Goal: Transaction & Acquisition: Purchase product/service

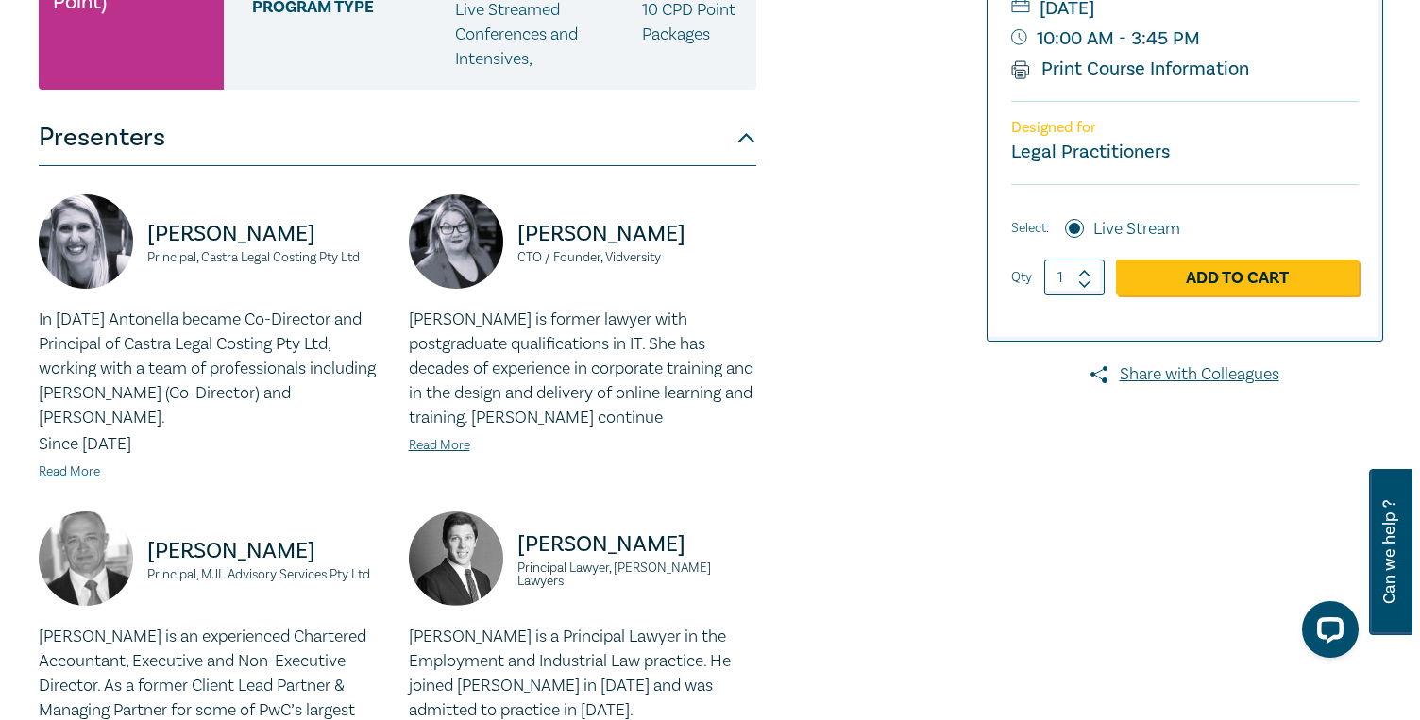
scroll to position [441, 0]
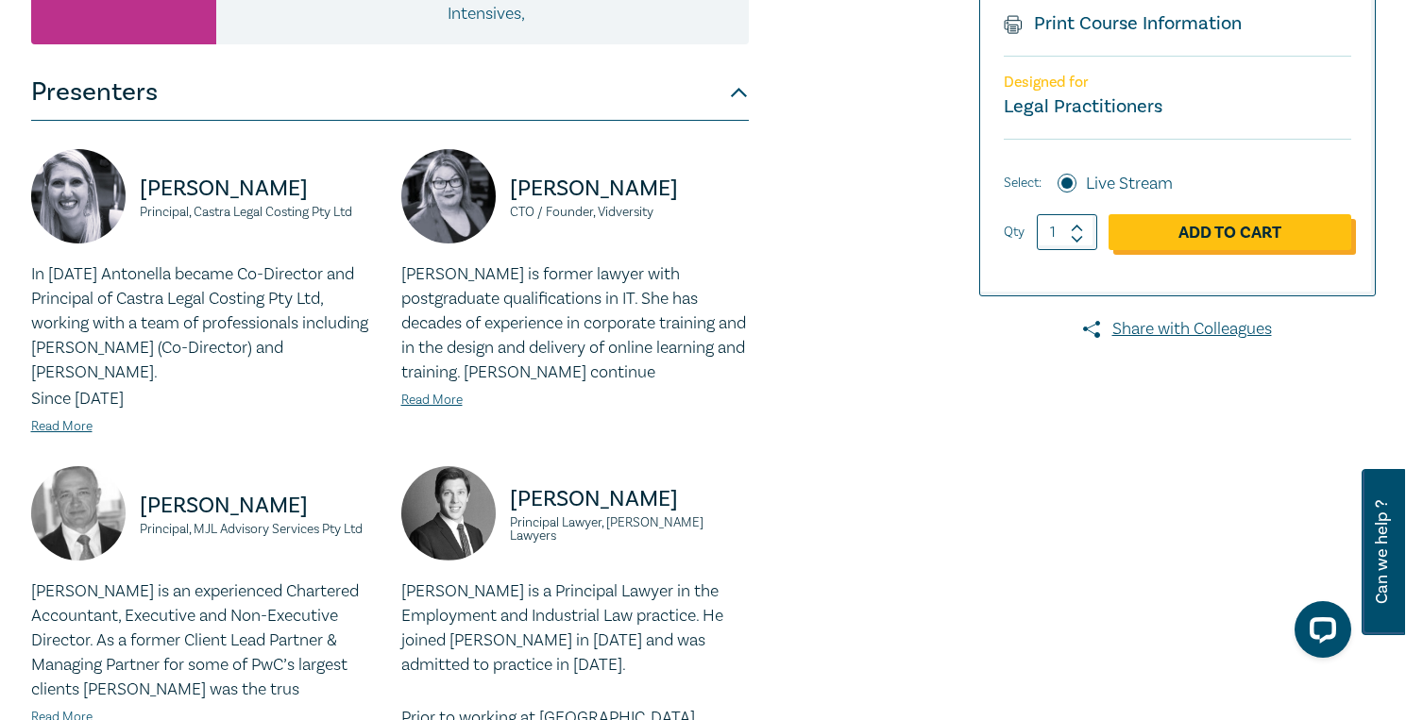
click at [1222, 236] on link "Add to Cart" at bounding box center [1229, 232] width 243 height 36
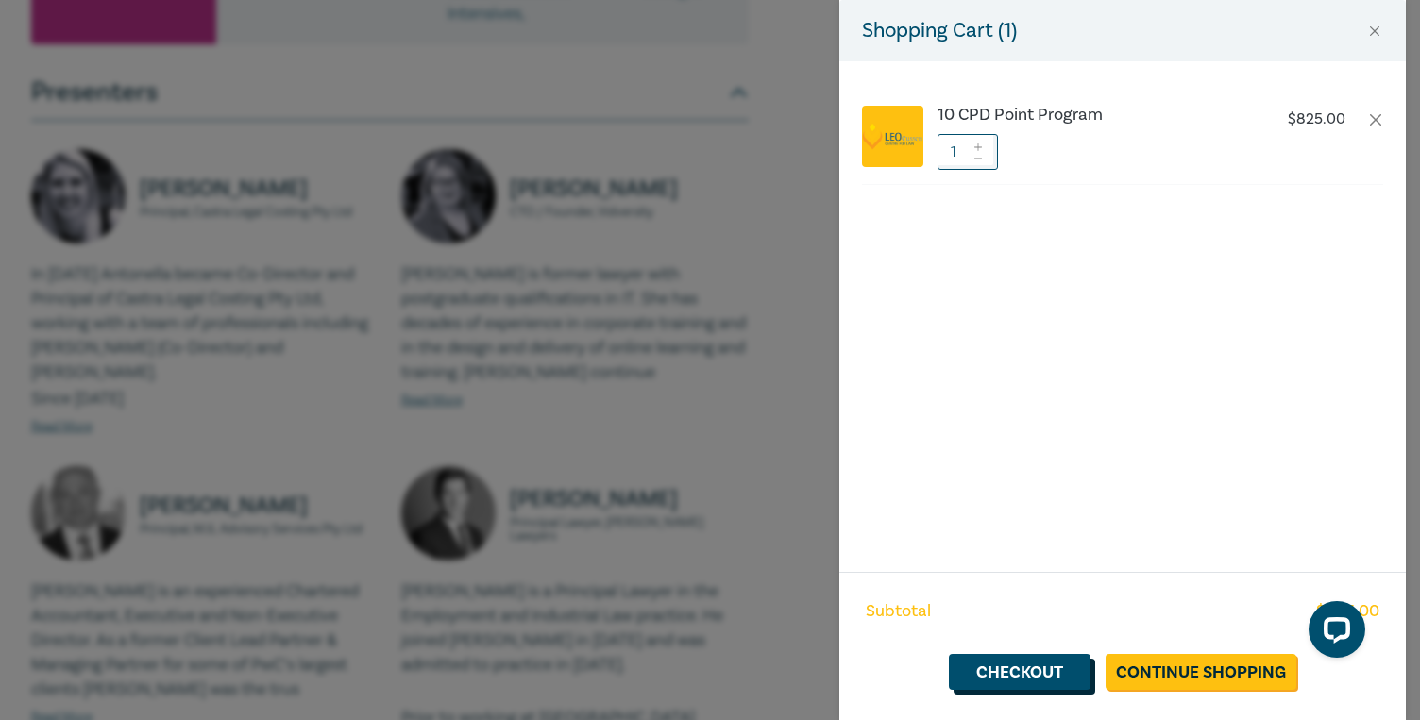
click at [1046, 673] on link "Checkout" at bounding box center [1020, 672] width 142 height 36
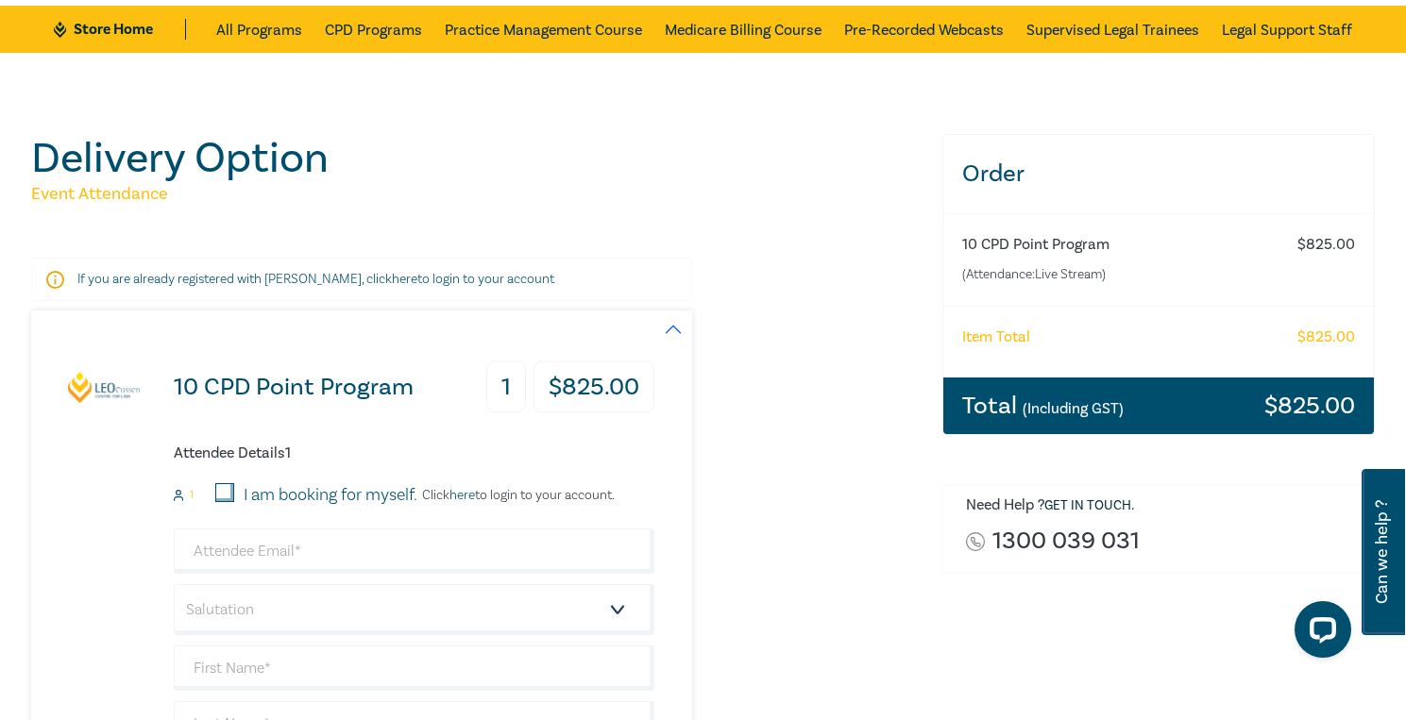
scroll to position [133, 0]
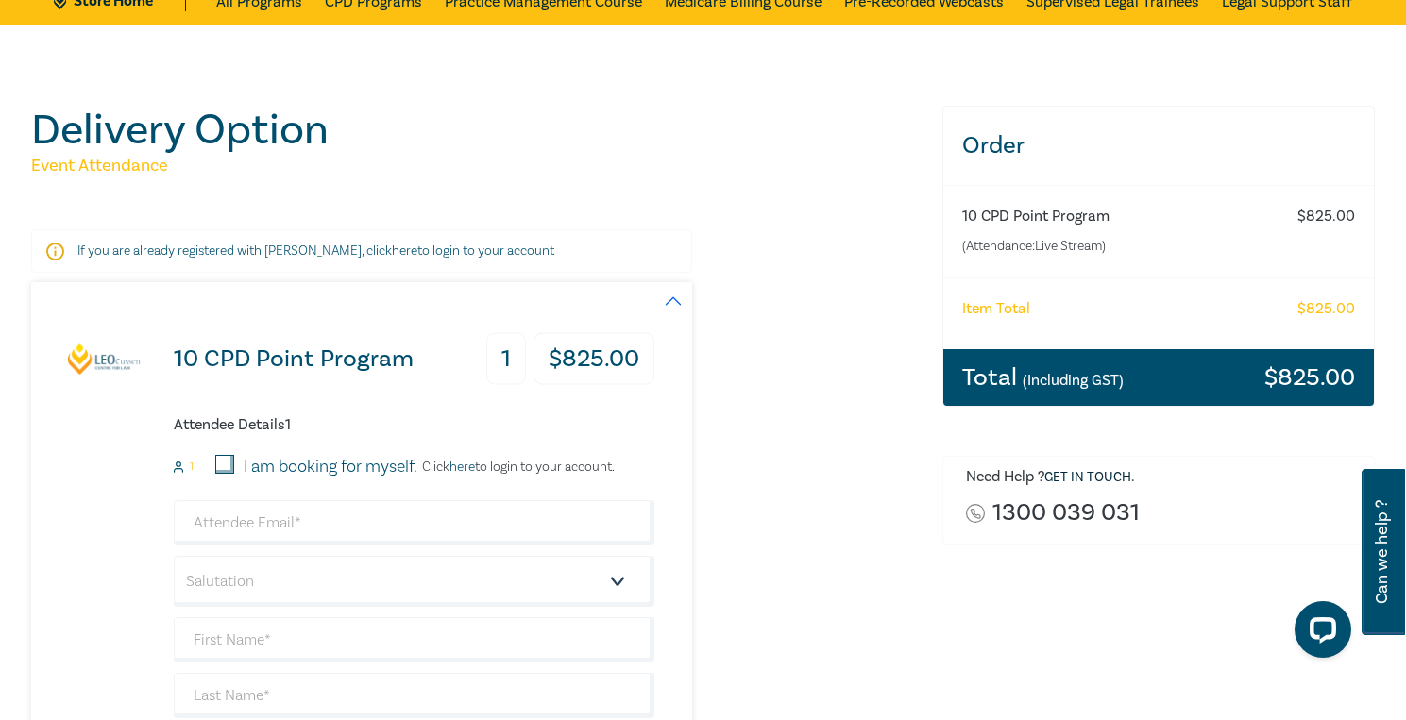
click at [219, 465] on input "I am booking for myself." at bounding box center [224, 464] width 19 height 19
checkbox input "true"
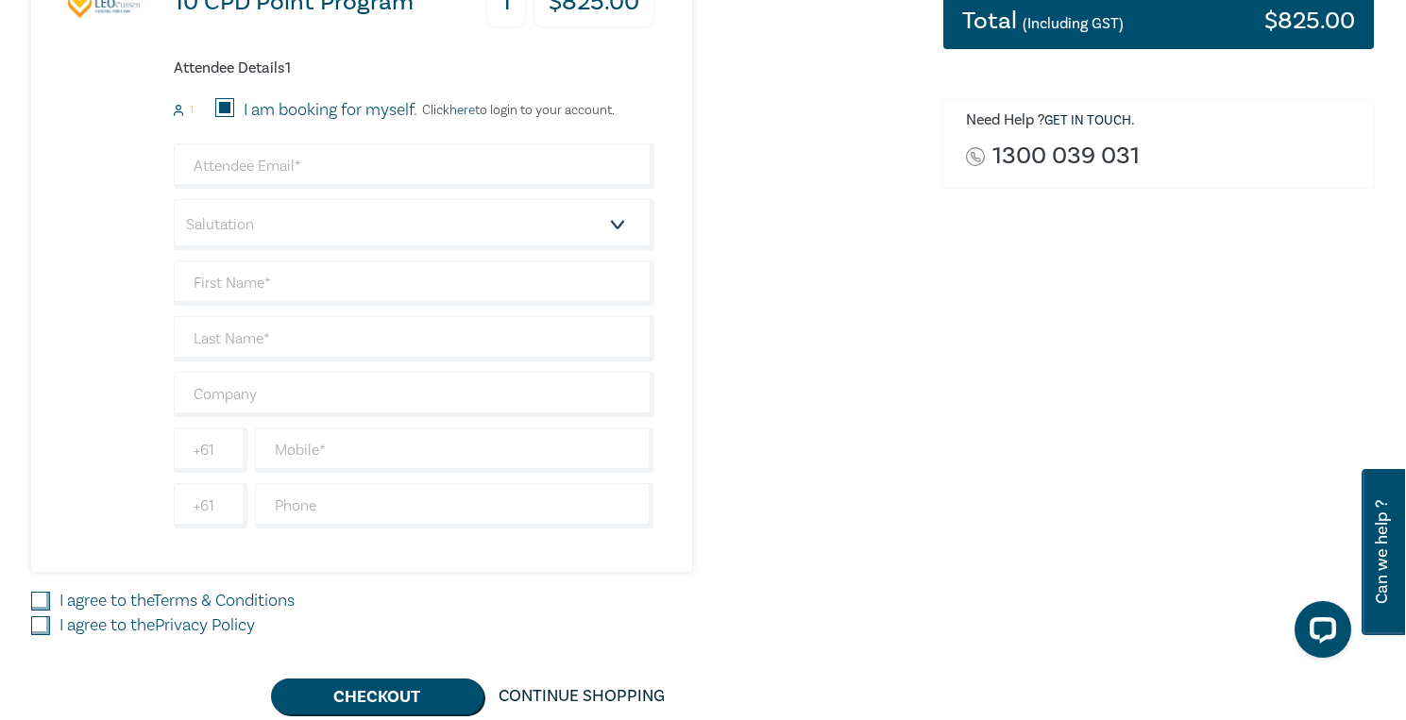
scroll to position [500, 0]
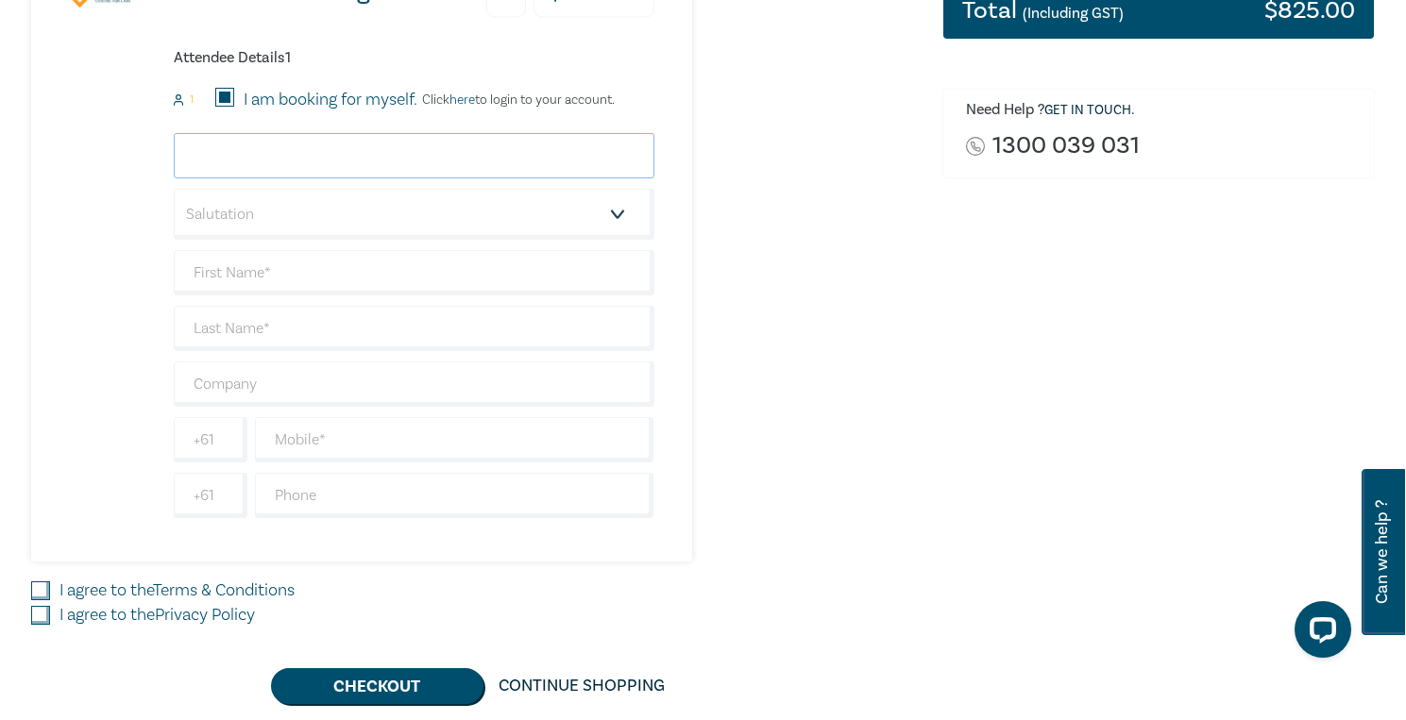
click at [325, 160] on input "email" at bounding box center [414, 155] width 481 height 45
type input "[EMAIL_ADDRESS][DOMAIN_NAME]"
type input "[PERSON_NAME]"
type input "29 321 840 010"
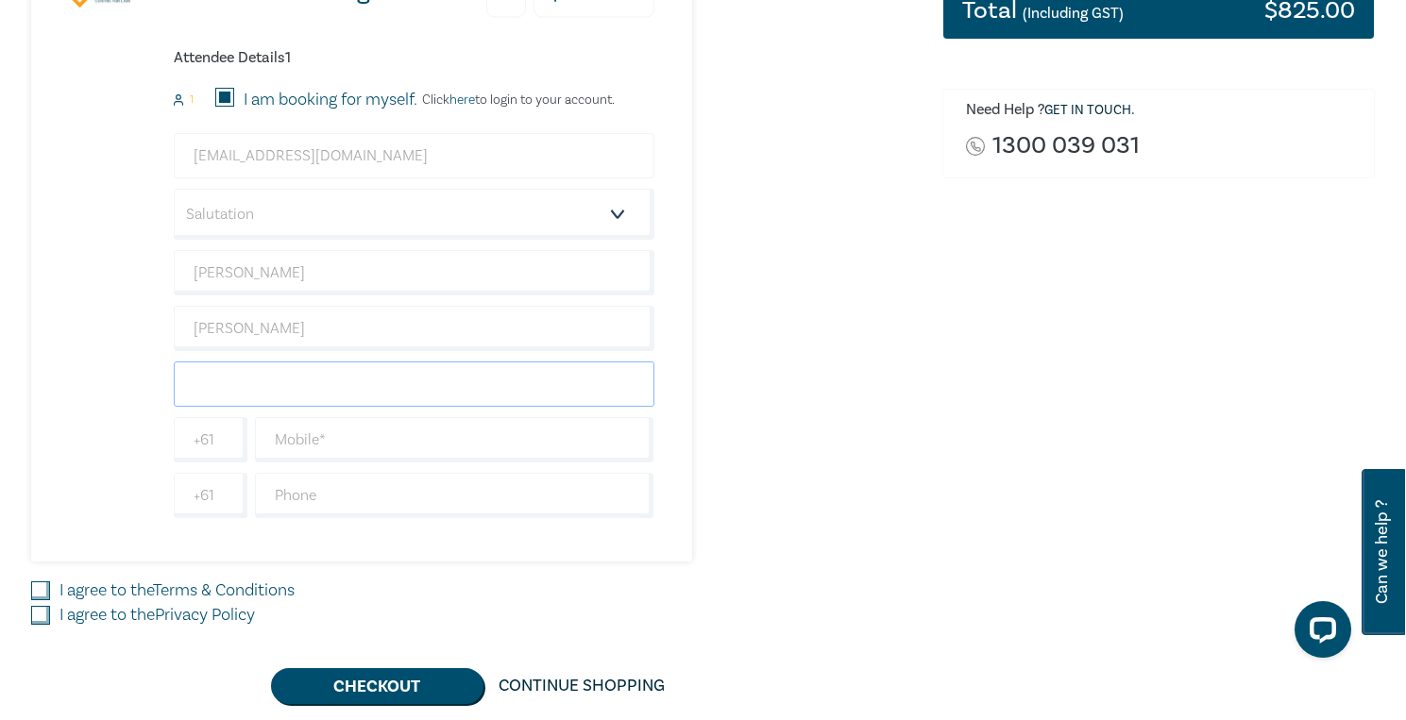
type input "0417341958"
type input "[GEOGRAPHIC_DATA]"
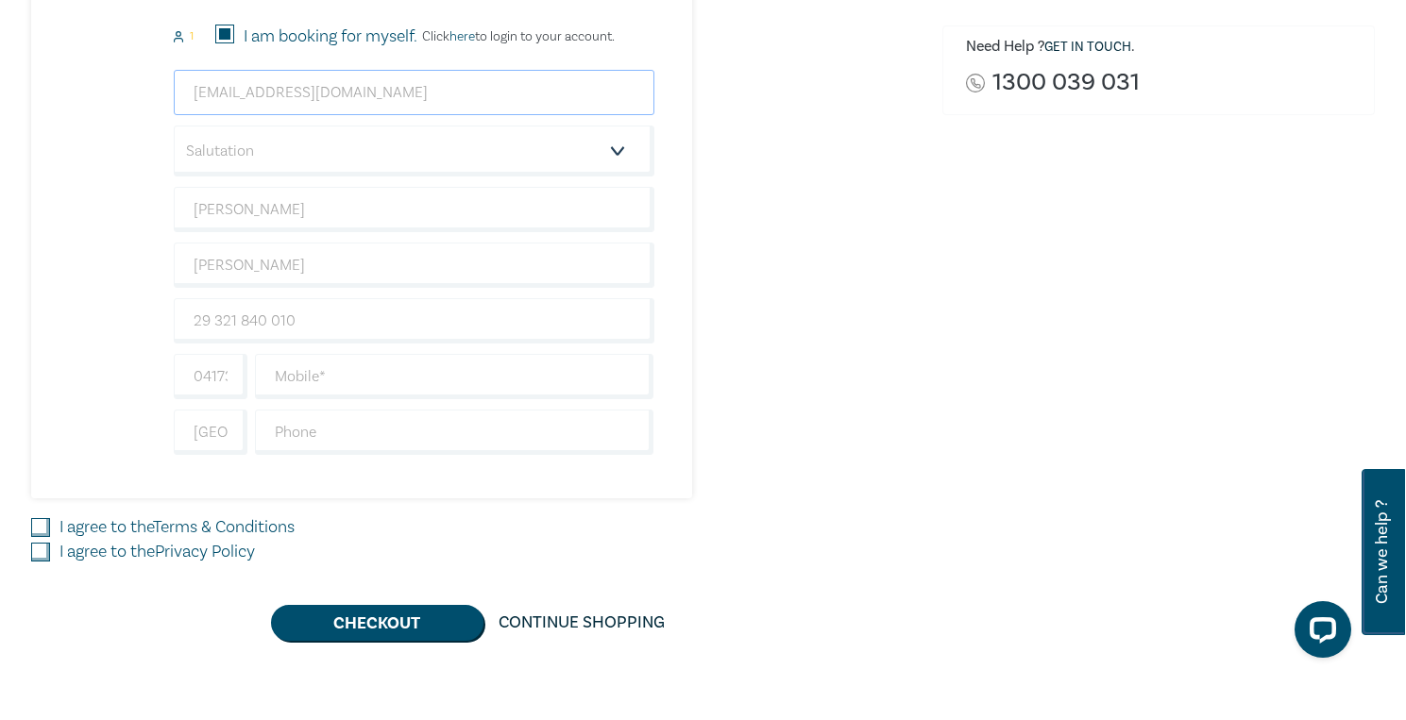
scroll to position [624, 0]
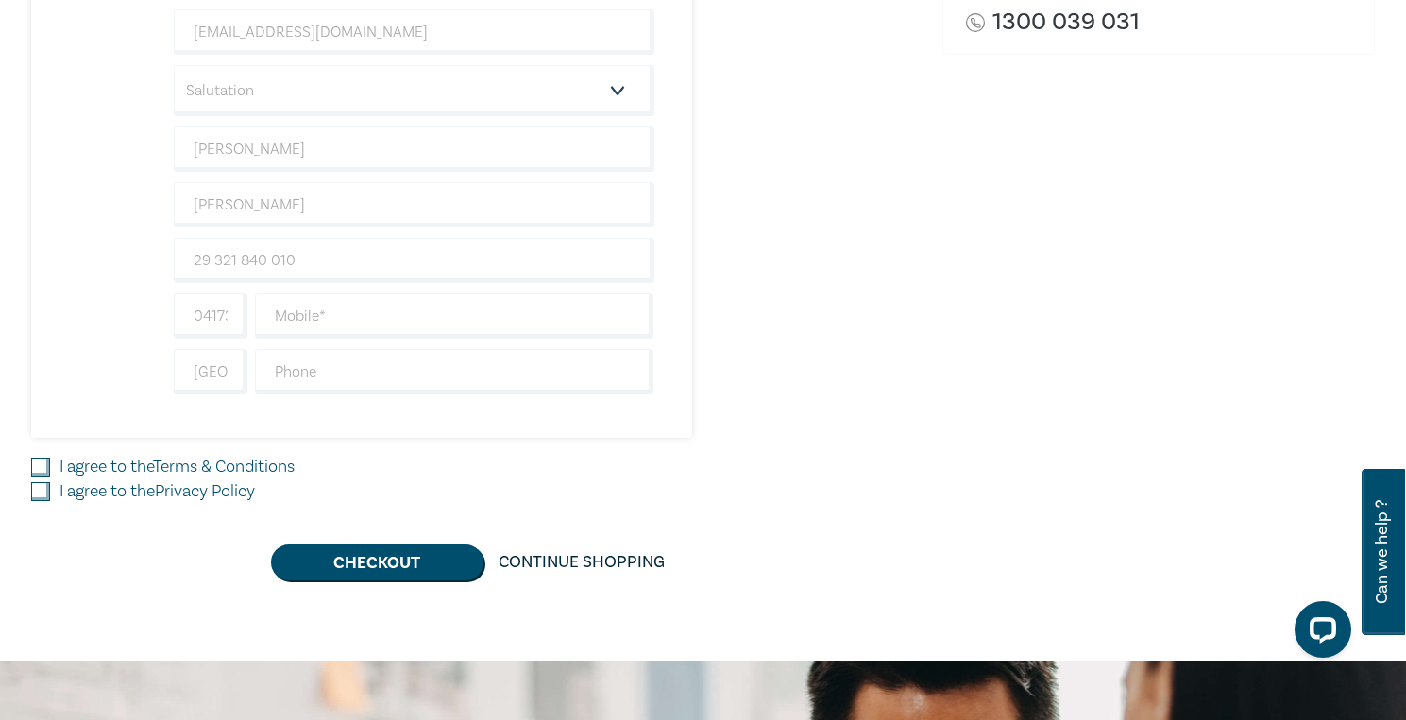
click at [41, 463] on input "I agree to the Terms & Conditions" at bounding box center [40, 467] width 19 height 19
checkbox input "true"
click at [42, 486] on input "I agree to the Privacy Policy" at bounding box center [40, 491] width 19 height 19
checkbox input "true"
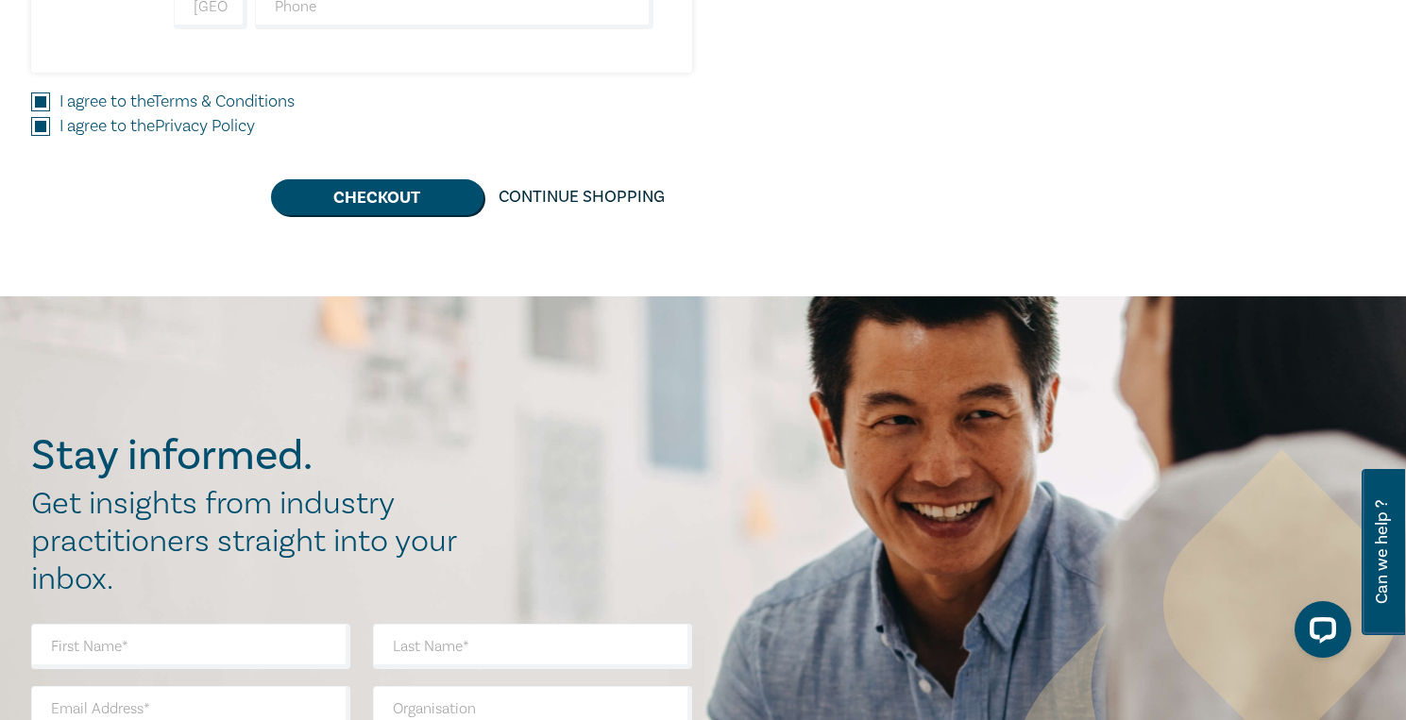
scroll to position [907, 0]
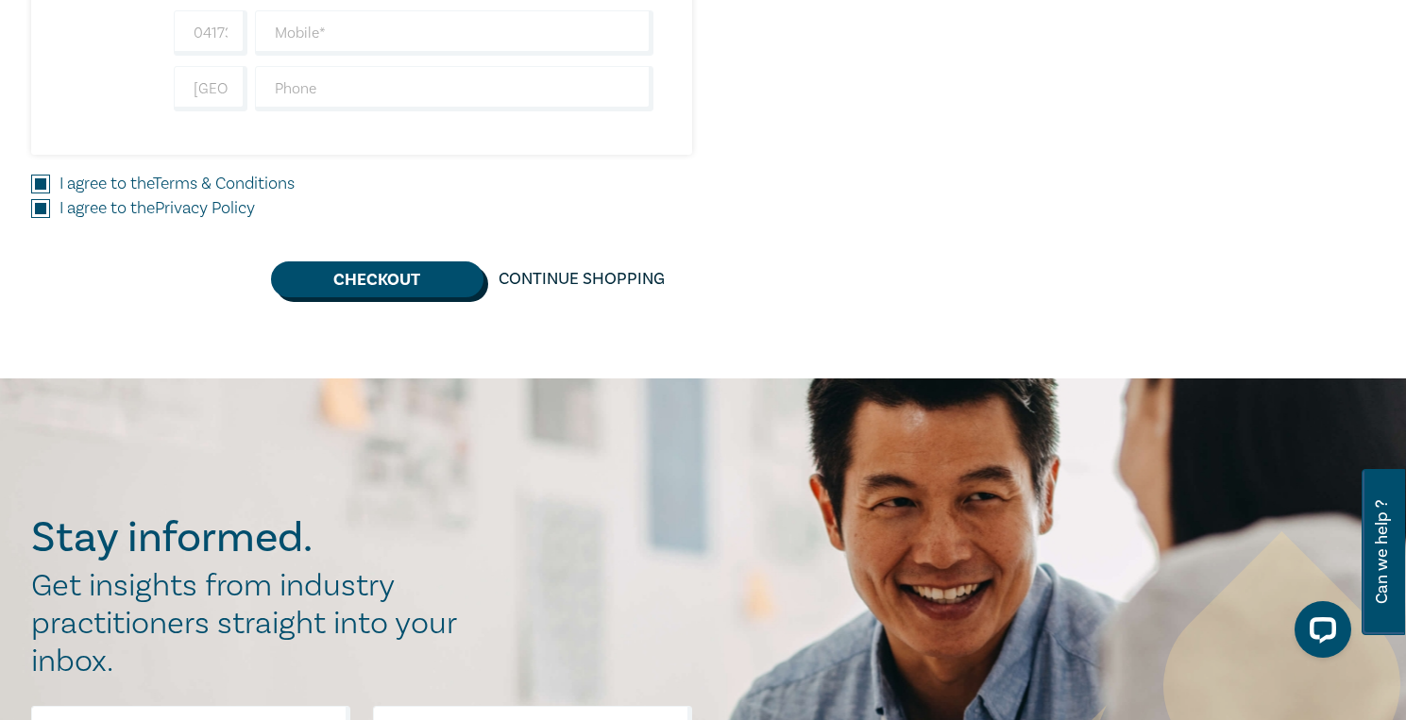
click at [397, 282] on button "Checkout" at bounding box center [377, 280] width 212 height 36
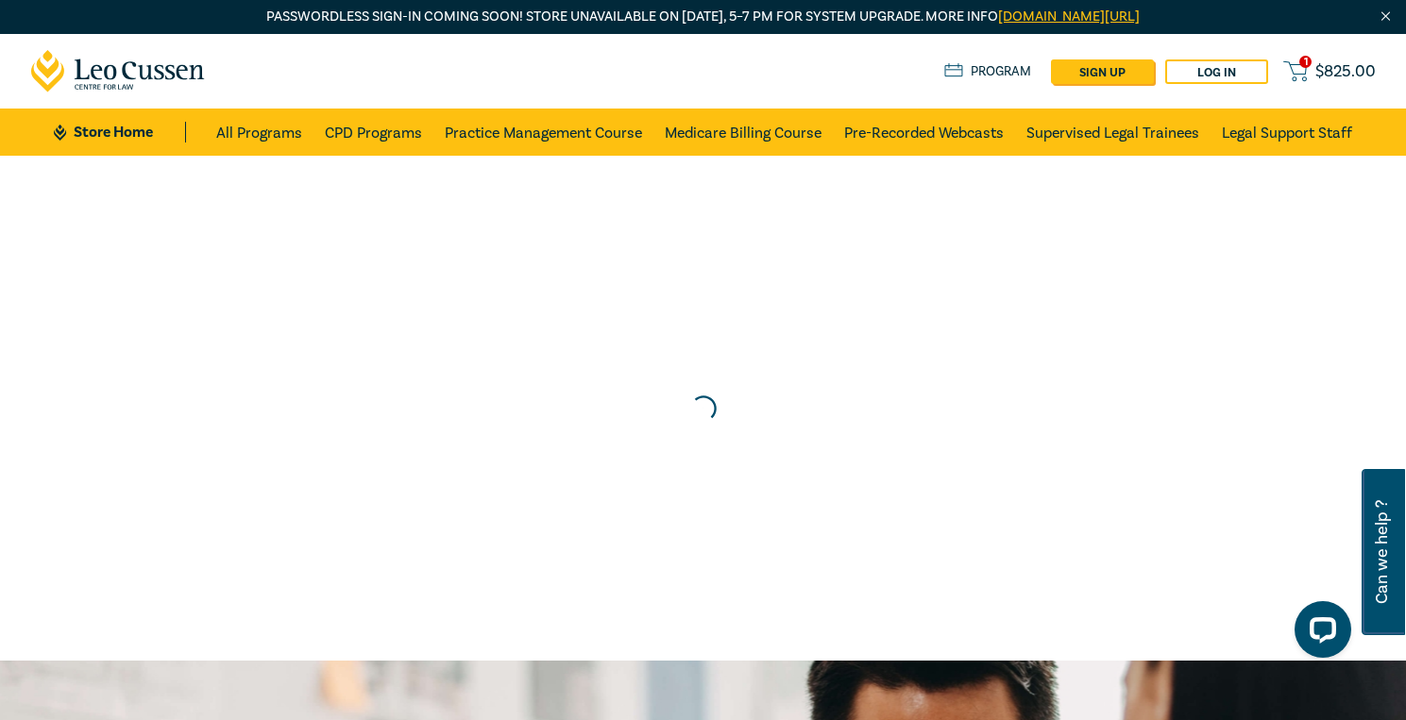
scroll to position [0, 0]
